Goal: Task Accomplishment & Management: Use online tool/utility

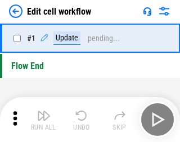
click at [42, 120] on img "button" at bounding box center [43, 115] width 13 height 13
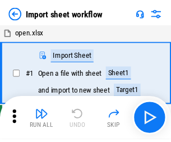
scroll to position [4, 0]
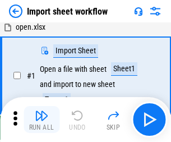
click at [42, 120] on img "button" at bounding box center [41, 115] width 13 height 13
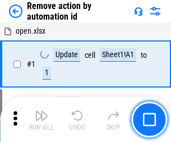
scroll to position [42, 0]
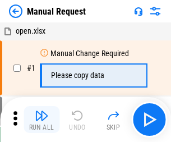
click at [42, 120] on img "button" at bounding box center [41, 115] width 13 height 13
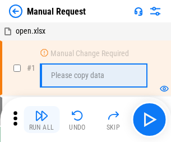
click at [42, 120] on img "button" at bounding box center [41, 115] width 13 height 13
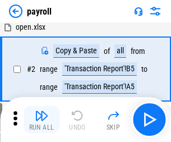
click at [42, 120] on img "button" at bounding box center [41, 115] width 13 height 13
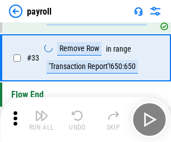
scroll to position [139, 0]
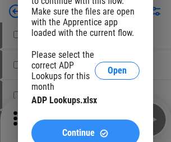
click at [85, 129] on span "Continue" at bounding box center [78, 133] width 33 height 9
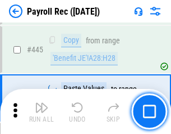
scroll to position [5714, 0]
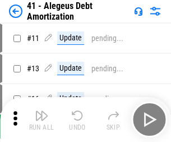
click at [42, 120] on img "button" at bounding box center [41, 115] width 13 height 13
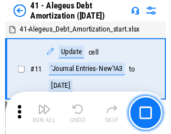
scroll to position [139, 0]
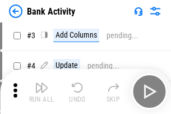
click at [42, 92] on img "button" at bounding box center [41, 87] width 13 height 13
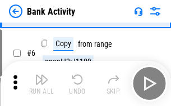
scroll to position [60, 0]
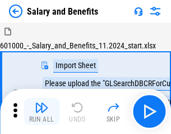
click at [42, 111] on img "button" at bounding box center [41, 107] width 13 height 13
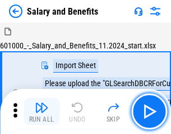
scroll to position [15, 0]
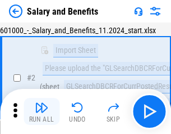
click at [42, 111] on img "button" at bounding box center [41, 107] width 13 height 13
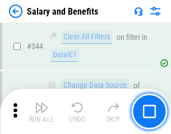
scroll to position [5259, 0]
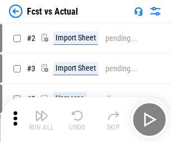
click at [42, 111] on img "button" at bounding box center [41, 115] width 13 height 13
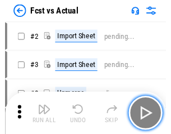
scroll to position [15, 0]
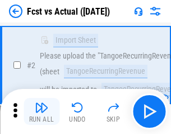
click at [42, 111] on img "button" at bounding box center [41, 107] width 13 height 13
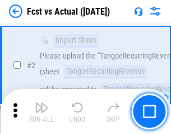
scroll to position [105, 0]
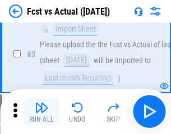
click at [42, 111] on img "button" at bounding box center [41, 107] width 13 height 13
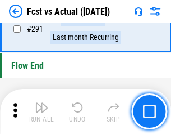
scroll to position [5316, 0]
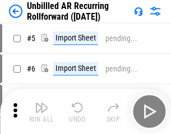
scroll to position [24, 0]
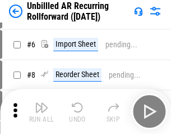
click at [42, 111] on img "button" at bounding box center [41, 107] width 13 height 13
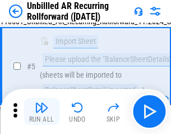
click at [42, 111] on img "button" at bounding box center [41, 107] width 13 height 13
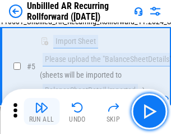
scroll to position [106, 0]
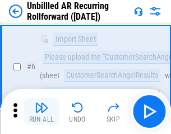
click at [42, 111] on img "button" at bounding box center [41, 107] width 13 height 13
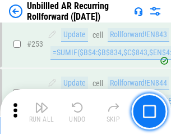
scroll to position [3815, 0]
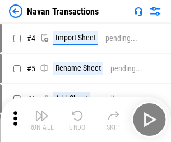
click at [42, 111] on img "button" at bounding box center [41, 115] width 13 height 13
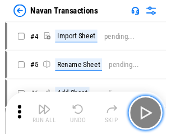
scroll to position [18, 0]
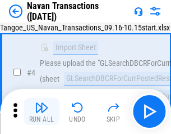
click at [42, 111] on img "button" at bounding box center [41, 107] width 13 height 13
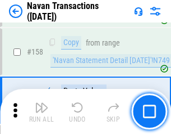
scroll to position [3642, 0]
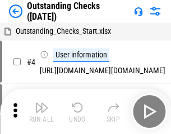
click at [42, 111] on img "button" at bounding box center [41, 107] width 13 height 13
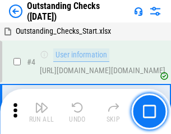
scroll to position [47, 0]
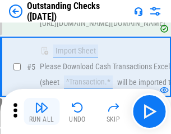
click at [42, 111] on img "button" at bounding box center [41, 107] width 13 height 13
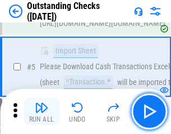
scroll to position [117, 0]
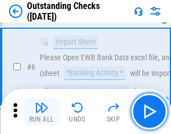
click at [42, 111] on img "button" at bounding box center [41, 107] width 13 height 13
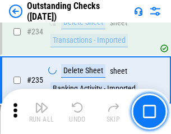
scroll to position [3411, 0]
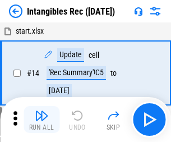
click at [42, 120] on img "button" at bounding box center [41, 115] width 13 height 13
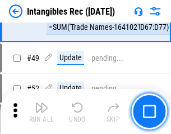
scroll to position [438, 0]
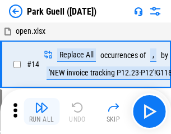
click at [42, 111] on img "button" at bounding box center [41, 107] width 13 height 13
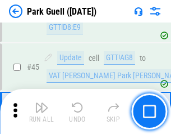
scroll to position [1405, 0]
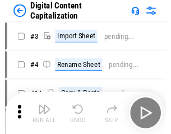
scroll to position [24, 0]
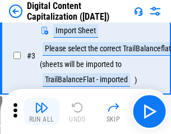
click at [42, 111] on img "button" at bounding box center [41, 107] width 13 height 13
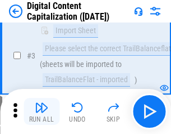
click at [42, 111] on img "button" at bounding box center [41, 107] width 13 height 13
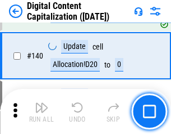
scroll to position [1183, 0]
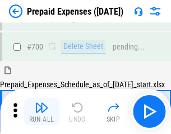
click at [42, 111] on img "button" at bounding box center [41, 107] width 13 height 13
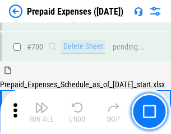
scroll to position [3022, 0]
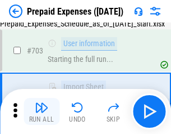
click at [42, 111] on img "button" at bounding box center [41, 107] width 13 height 13
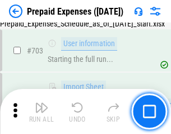
scroll to position [3088, 0]
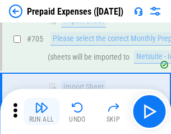
click at [42, 111] on img "button" at bounding box center [41, 107] width 13 height 13
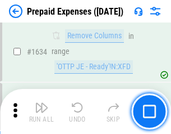
scroll to position [10936, 0]
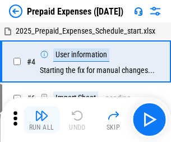
click at [42, 120] on img "button" at bounding box center [41, 115] width 13 height 13
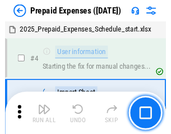
scroll to position [49, 0]
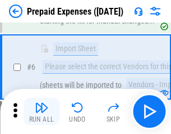
click at [42, 111] on img "button" at bounding box center [41, 107] width 13 height 13
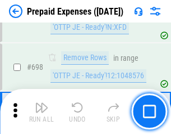
scroll to position [3911, 0]
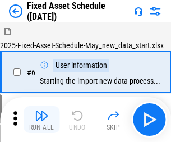
click at [42, 120] on img "button" at bounding box center [41, 115] width 13 height 13
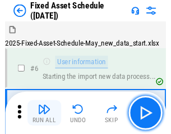
scroll to position [61, 0]
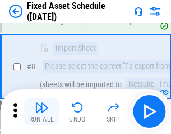
click at [42, 111] on img "button" at bounding box center [41, 107] width 13 height 13
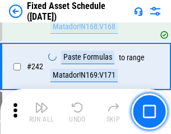
scroll to position [3479, 0]
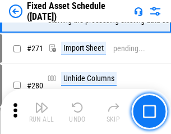
click at [42, 111] on img "button" at bounding box center [41, 107] width 13 height 13
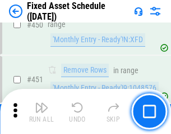
scroll to position [5021, 0]
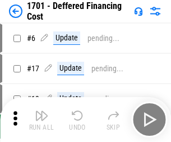
click at [42, 120] on img "button" at bounding box center [41, 115] width 13 height 13
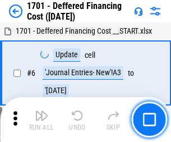
scroll to position [135, 0]
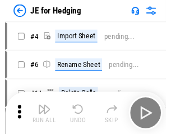
scroll to position [2, 0]
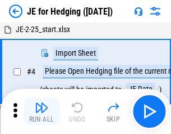
click at [42, 111] on img "button" at bounding box center [41, 107] width 13 height 13
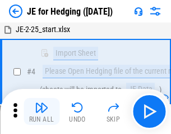
click at [42, 111] on img "button" at bounding box center [41, 107] width 13 height 13
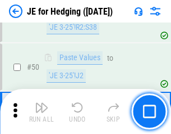
scroll to position [727, 0]
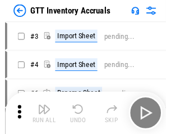
scroll to position [2, 0]
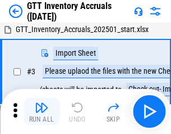
click at [42, 111] on img "button" at bounding box center [41, 107] width 13 height 13
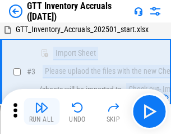
click at [42, 111] on img "button" at bounding box center [41, 107] width 13 height 13
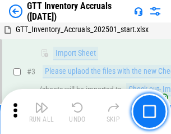
scroll to position [72, 0]
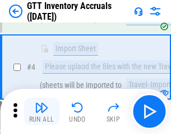
click at [42, 111] on img "button" at bounding box center [41, 107] width 13 height 13
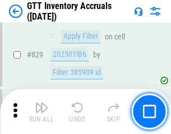
scroll to position [8526, 0]
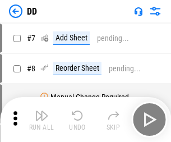
click at [42, 120] on img "button" at bounding box center [41, 115] width 13 height 13
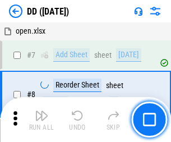
scroll to position [108, 0]
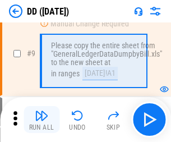
click at [42, 120] on img "button" at bounding box center [41, 115] width 13 height 13
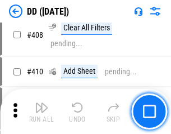
scroll to position [5025, 0]
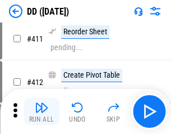
click at [42, 111] on img "button" at bounding box center [41, 107] width 13 height 13
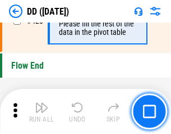
scroll to position [5376, 0]
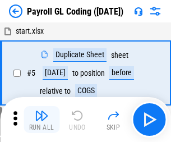
click at [42, 120] on img "button" at bounding box center [41, 115] width 13 height 13
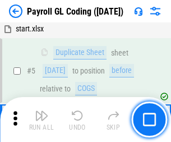
scroll to position [135, 0]
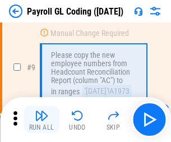
click at [42, 120] on img "button" at bounding box center [41, 115] width 13 height 13
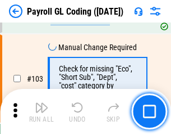
scroll to position [2635, 0]
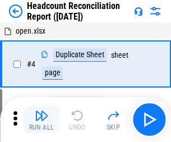
click at [42, 120] on img "button" at bounding box center [41, 115] width 13 height 13
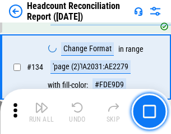
scroll to position [1350, 0]
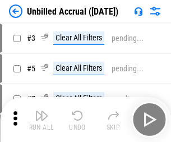
click at [42, 120] on img "button" at bounding box center [41, 115] width 13 height 13
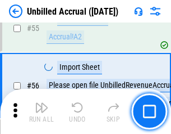
scroll to position [1173, 0]
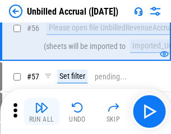
click at [42, 111] on img "button" at bounding box center [41, 107] width 13 height 13
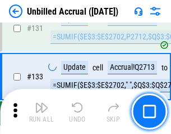
scroll to position [3346, 0]
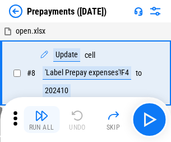
click at [42, 120] on img "button" at bounding box center [41, 115] width 13 height 13
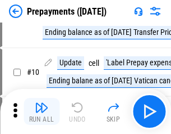
scroll to position [70, 0]
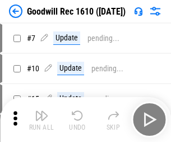
click at [42, 120] on img "button" at bounding box center [41, 115] width 13 height 13
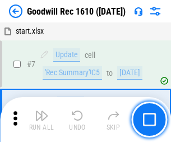
scroll to position [192, 0]
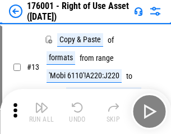
scroll to position [72, 0]
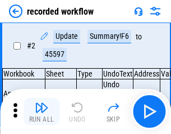
click at [42, 111] on img "button" at bounding box center [41, 107] width 13 height 13
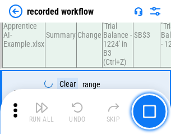
scroll to position [3511, 0]
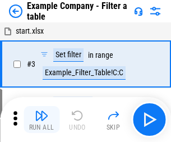
click at [42, 120] on img "button" at bounding box center [41, 115] width 13 height 13
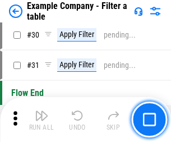
scroll to position [1028, 0]
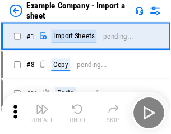
scroll to position [17, 0]
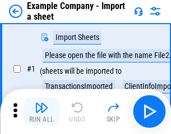
click at [42, 111] on img "button" at bounding box center [41, 107] width 13 height 13
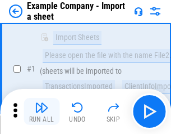
click at [42, 111] on img "button" at bounding box center [41, 107] width 13 height 13
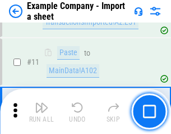
scroll to position [248, 0]
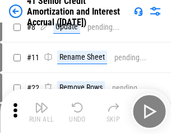
click at [42, 111] on img "button" at bounding box center [41, 107] width 13 height 13
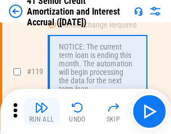
click at [42, 111] on img "button" at bounding box center [41, 107] width 13 height 13
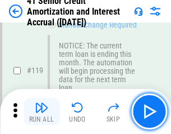
scroll to position [1060, 0]
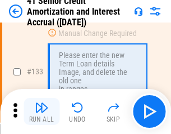
click at [42, 111] on img "button" at bounding box center [41, 107] width 13 height 13
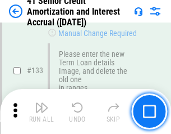
scroll to position [1174, 0]
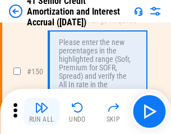
click at [42, 111] on img "button" at bounding box center [41, 107] width 13 height 13
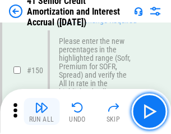
scroll to position [1292, 0]
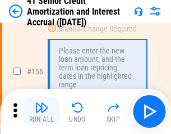
click at [42, 111] on img "button" at bounding box center [41, 107] width 13 height 13
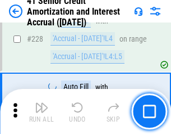
scroll to position [2516, 0]
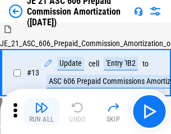
click at [42, 111] on img "button" at bounding box center [41, 107] width 13 height 13
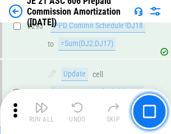
scroll to position [2067, 0]
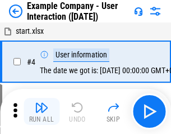
click at [42, 111] on img "button" at bounding box center [41, 107] width 13 height 13
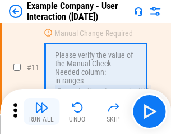
click at [42, 111] on img "button" at bounding box center [41, 107] width 13 height 13
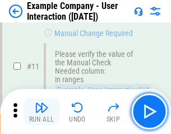
scroll to position [243, 0]
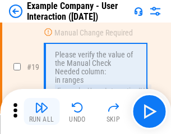
click at [42, 111] on img "button" at bounding box center [41, 107] width 13 height 13
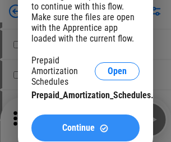
click at [85, 128] on span "Continue" at bounding box center [78, 128] width 33 height 9
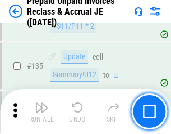
scroll to position [1456, 0]
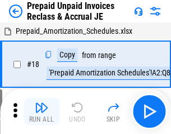
click at [42, 111] on img "button" at bounding box center [41, 107] width 13 height 13
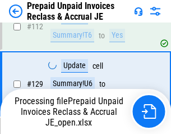
scroll to position [1456, 0]
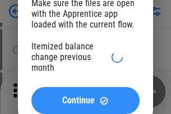
click at [85, 101] on span "Continue" at bounding box center [78, 100] width 33 height 9
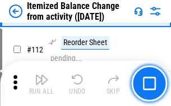
scroll to position [1879, 0]
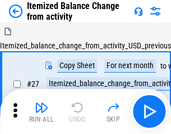
scroll to position [17, 0]
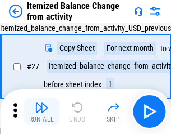
click at [42, 111] on img "button" at bounding box center [41, 107] width 13 height 13
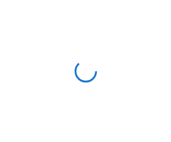
scroll to position [5, 0]
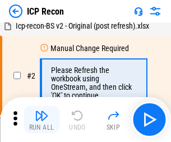
click at [42, 120] on img "button" at bounding box center [41, 115] width 13 height 13
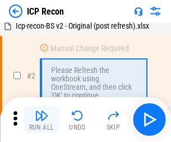
click at [42, 120] on img "button" at bounding box center [41, 115] width 13 height 13
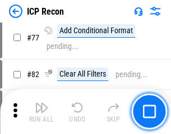
scroll to position [1009, 0]
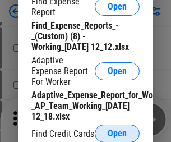
click at [117, 133] on span "Open" at bounding box center [117, 133] width 19 height 9
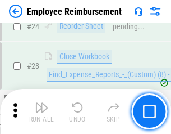
scroll to position [525, 0]
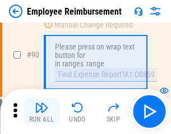
click at [42, 111] on img "button" at bounding box center [41, 107] width 13 height 13
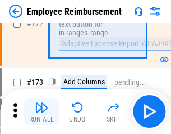
click at [42, 111] on img "button" at bounding box center [41, 107] width 13 height 13
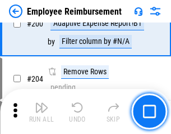
scroll to position [2842, 0]
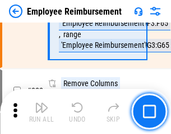
click at [42, 111] on img "button" at bounding box center [41, 107] width 13 height 13
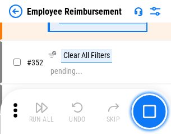
click at [42, 111] on img "button" at bounding box center [41, 107] width 13 height 13
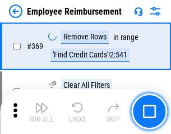
scroll to position [5790, 0]
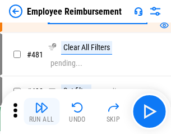
click at [42, 111] on img "button" at bounding box center [41, 107] width 13 height 13
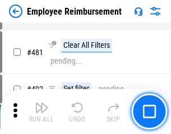
scroll to position [6867, 0]
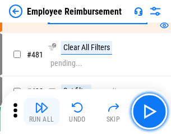
click at [42, 111] on img "button" at bounding box center [41, 107] width 13 height 13
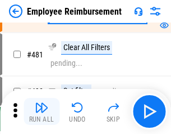
click at [42, 111] on img "button" at bounding box center [41, 107] width 13 height 13
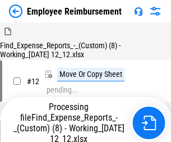
scroll to position [38, 0]
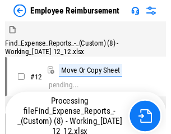
scroll to position [38, 0]
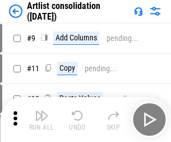
click at [42, 120] on img "button" at bounding box center [41, 115] width 13 height 13
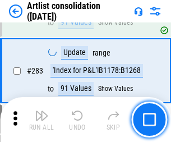
scroll to position [4645, 0]
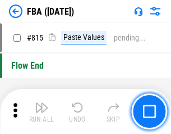
scroll to position [10055, 0]
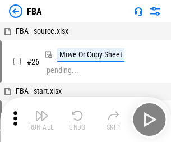
scroll to position [11, 0]
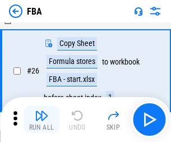
click at [42, 120] on img "button" at bounding box center [41, 115] width 13 height 13
